Goal: Complete application form

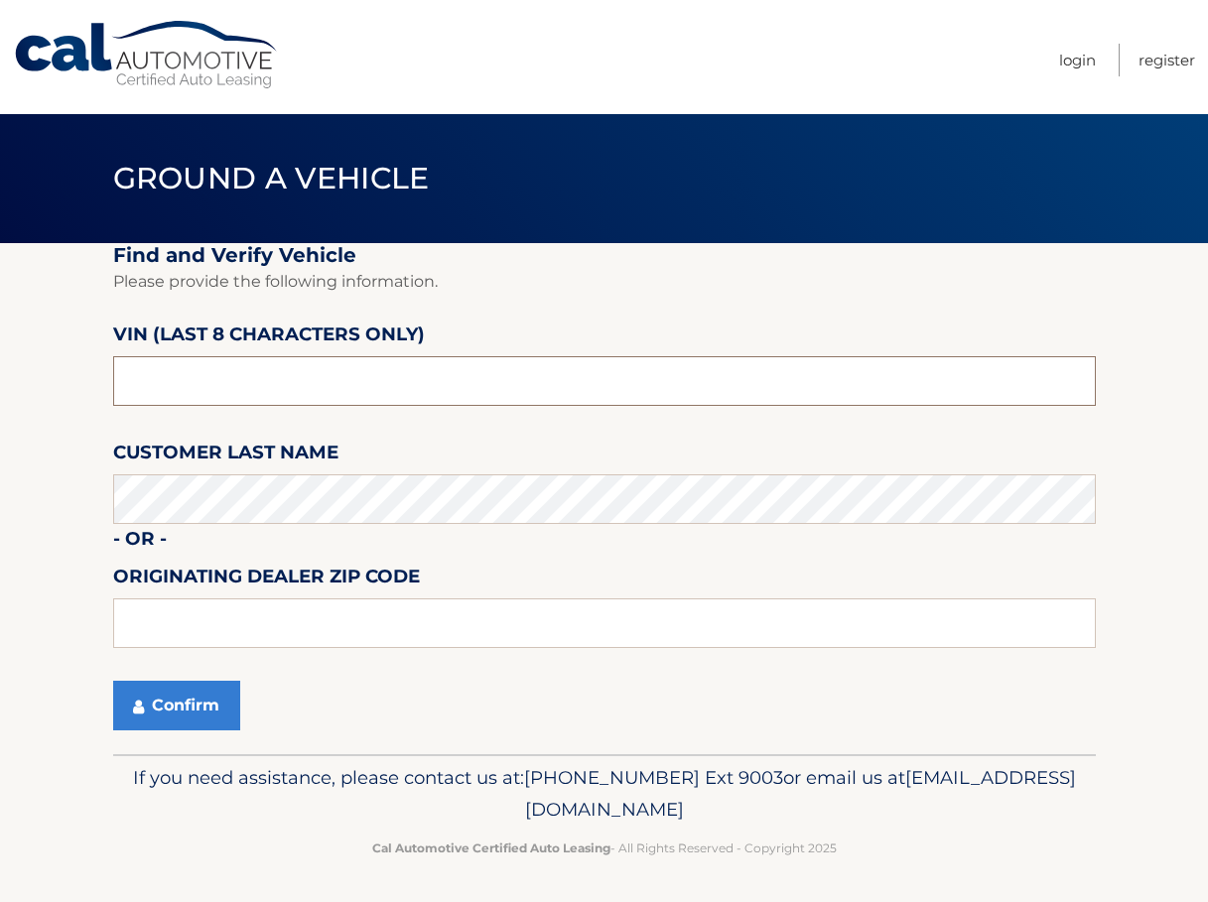
click at [238, 360] on input "text" at bounding box center [604, 381] width 982 height 50
type input "ND535837"
click at [158, 381] on input "ND535837" at bounding box center [604, 381] width 982 height 50
click at [264, 602] on input "text" at bounding box center [604, 623] width 982 height 50
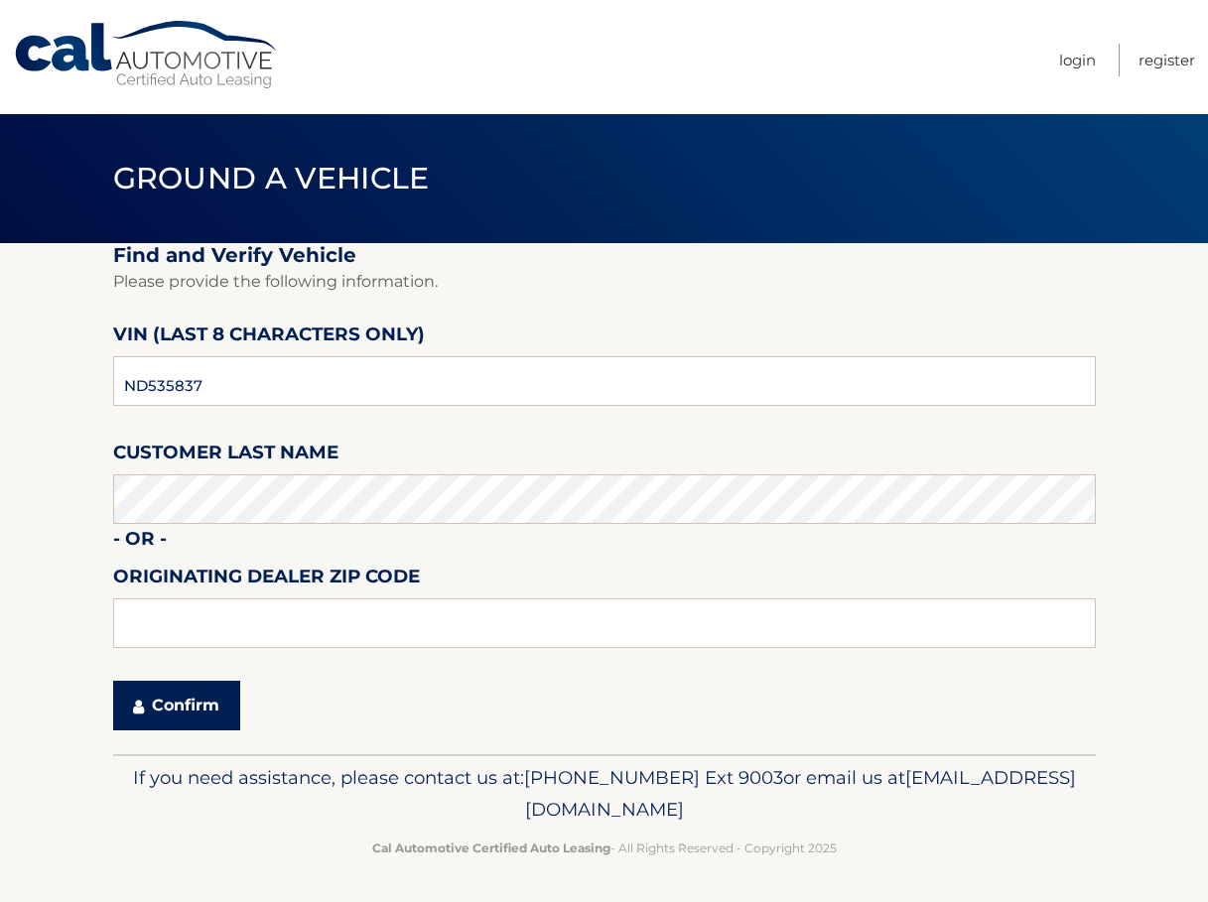
click at [166, 708] on button "Confirm" at bounding box center [176, 706] width 127 height 50
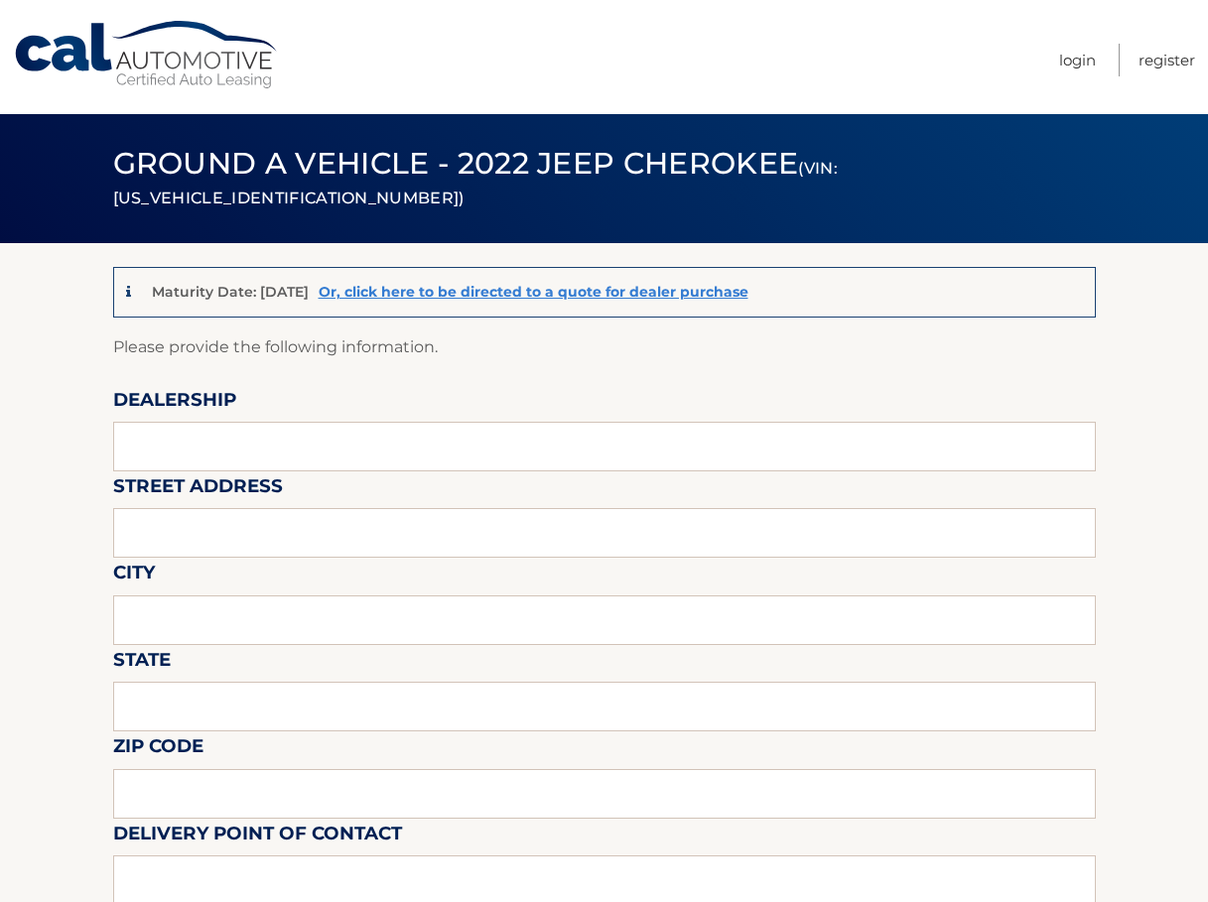
scroll to position [198, 0]
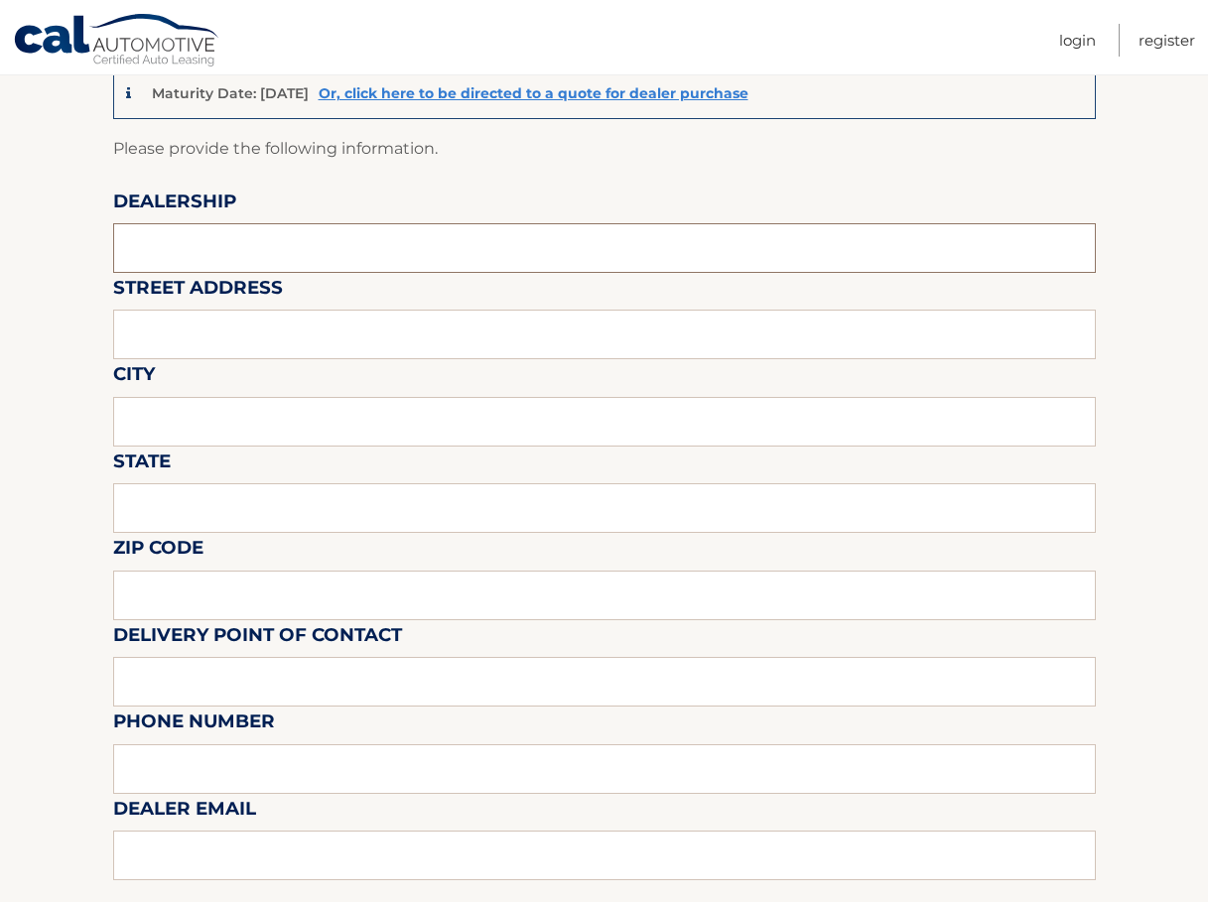
click at [194, 231] on input "text" at bounding box center [604, 248] width 982 height 50
type input "[PERSON_NAME] CHEVROLET OF [GEOGRAPHIC_DATA]"
type input "[STREET_ADDRESS]"
type input "[GEOGRAPHIC_DATA]"
type input "NY"
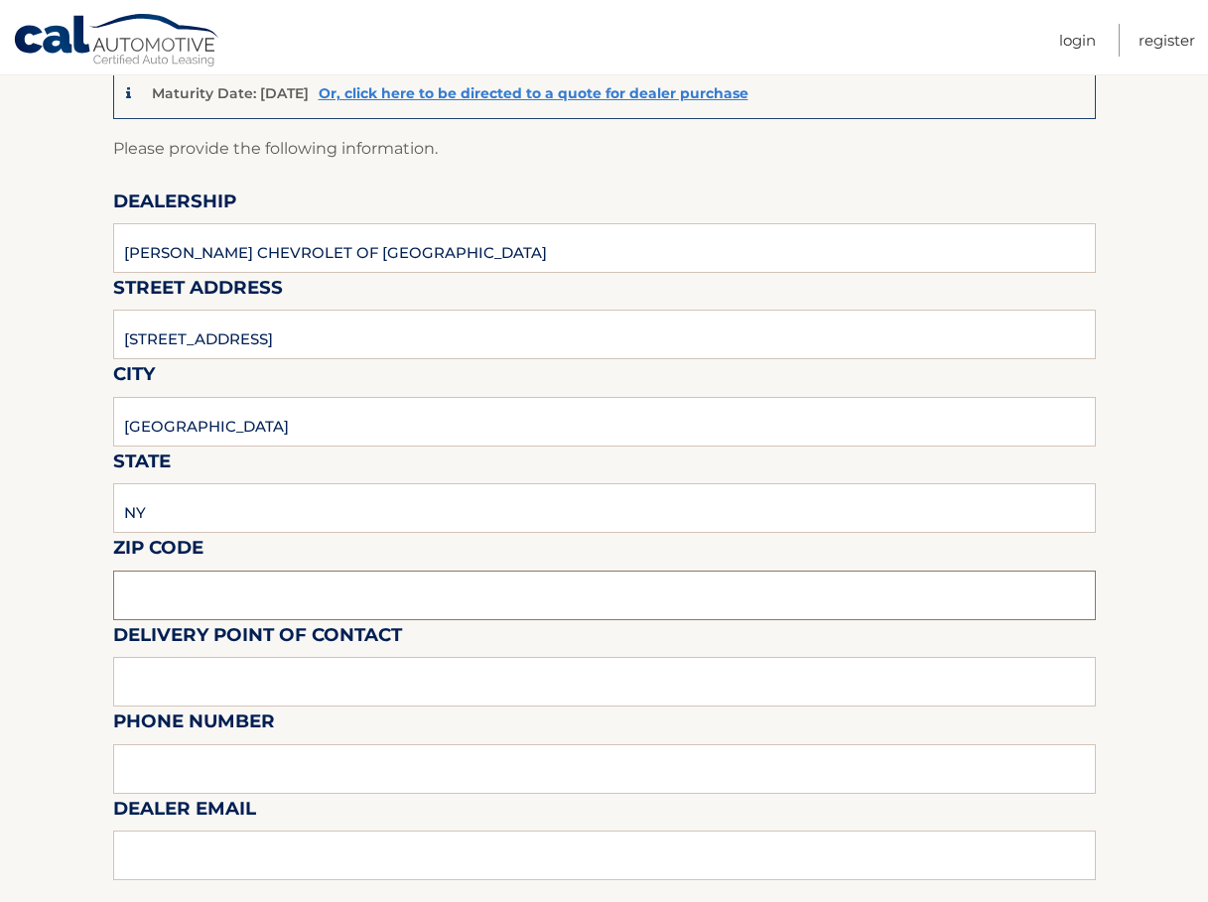
type input "14127"
type input "MATT"
type input "7169267706"
type input "[EMAIL_ADDRESS][DOMAIN_NAME]"
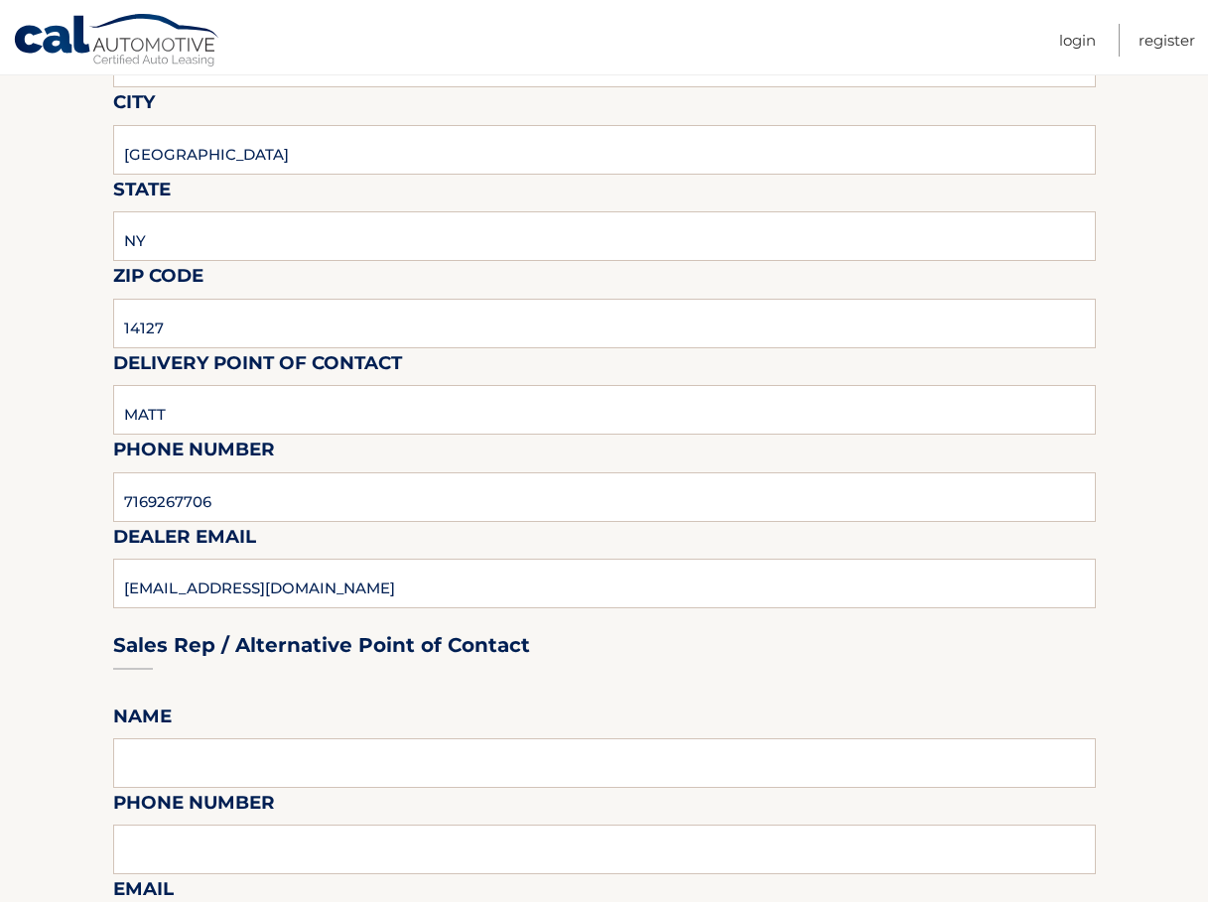
scroll to position [496, 0]
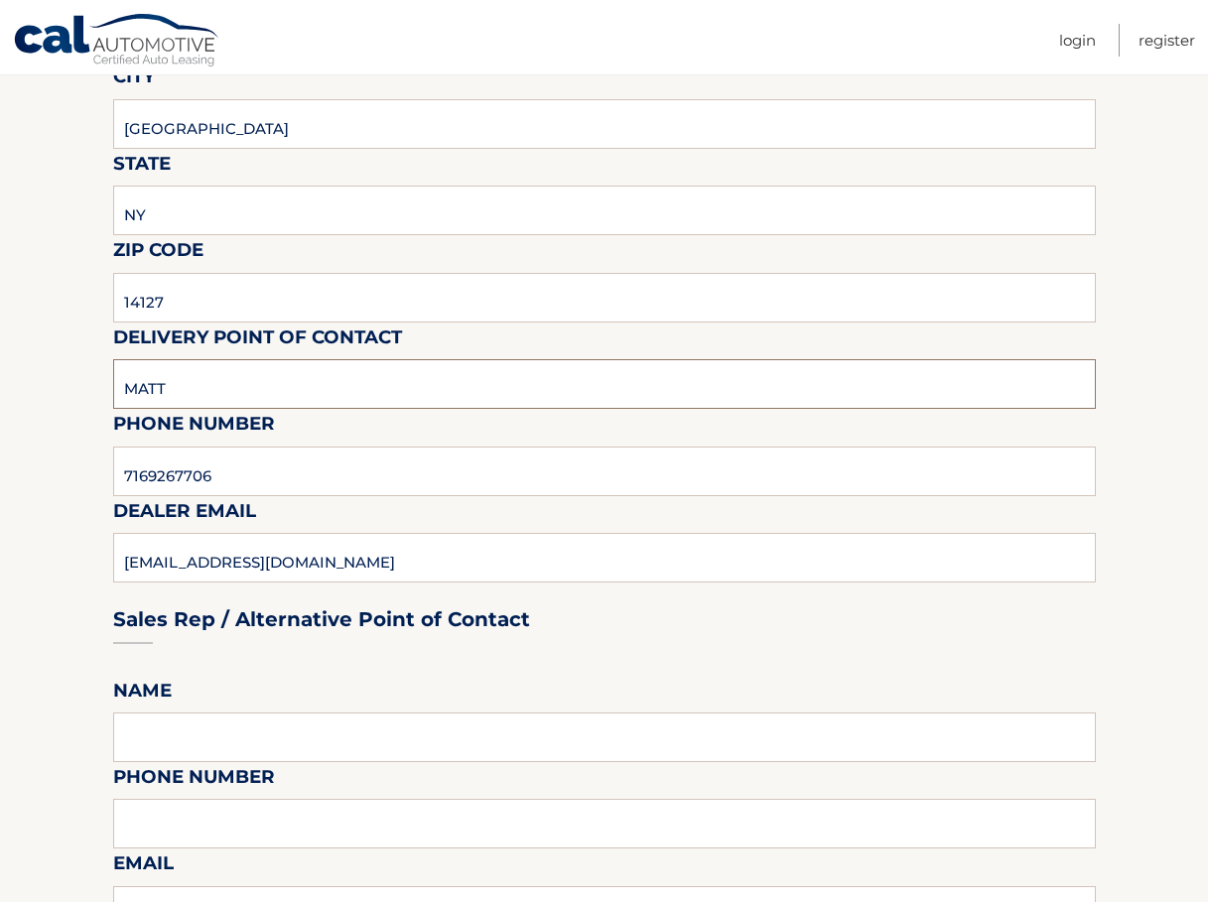
drag, startPoint x: 238, startPoint y: 380, endPoint x: 63, endPoint y: 382, distance: 175.6
click at [63, 382] on section "Maturity Date: [DATE] Or, click here to be directed to a quote for dealer purch…" at bounding box center [604, 834] width 1208 height 2174
click at [70, 368] on section "Maturity Date: [DATE] Or, click here to be directed to a quote for dealer purch…" at bounding box center [604, 834] width 1208 height 2174
click at [77, 357] on section "Maturity Date: [DATE] Or, click here to be directed to a quote for dealer purch…" at bounding box center [604, 834] width 1208 height 2174
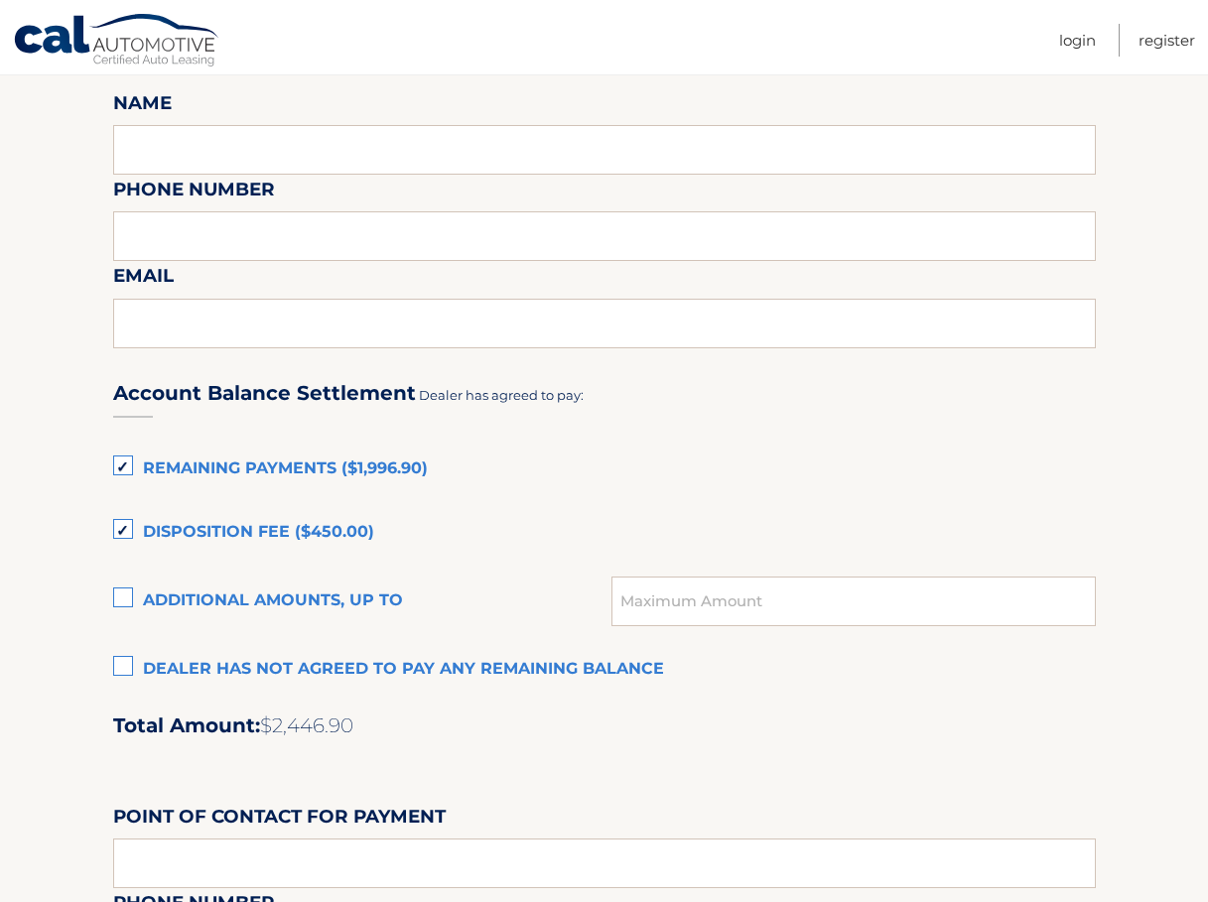
scroll to position [1092, 0]
